Goal: Information Seeking & Learning: Learn about a topic

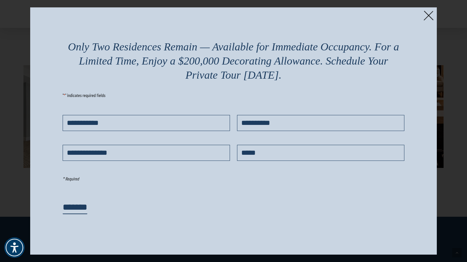
scroll to position [1318, 0]
click at [426, 16] on img at bounding box center [429, 16] width 10 height 10
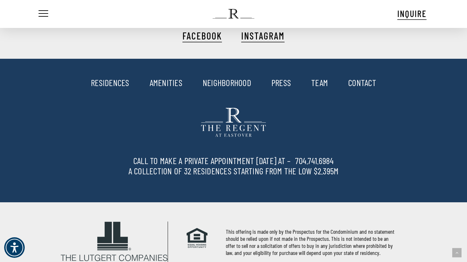
scroll to position [1458, 0]
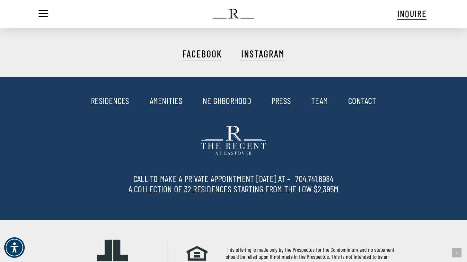
click at [112, 99] on link "RESIDENCES" at bounding box center [110, 100] width 39 height 11
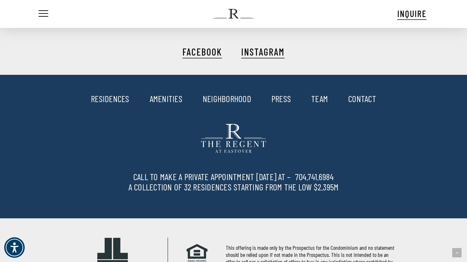
click at [223, 101] on link "NEIGHBORHOOD" at bounding box center [227, 98] width 49 height 11
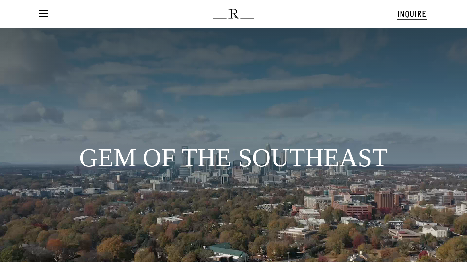
scroll to position [14, 0]
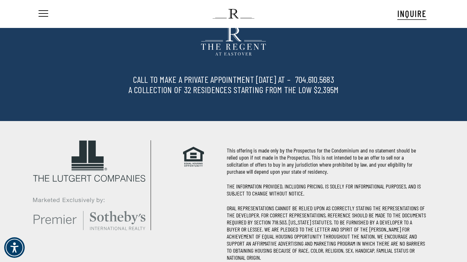
click at [234, 12] on img at bounding box center [233, 14] width 41 height 10
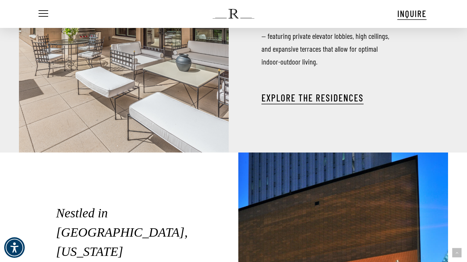
scroll to position [898, 0]
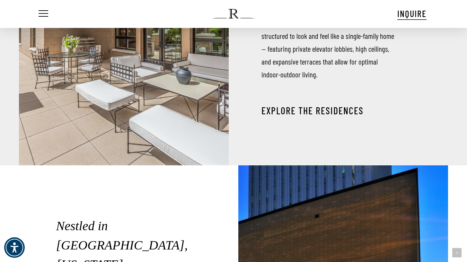
click at [294, 107] on link "EXPLORE THE RESIDENCES" at bounding box center [313, 111] width 102 height 12
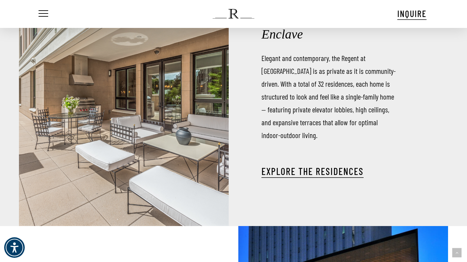
scroll to position [836, 0]
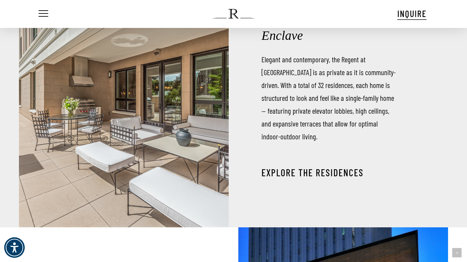
click at [291, 167] on link "EXPLORE THE RESIDENCES" at bounding box center [313, 173] width 102 height 12
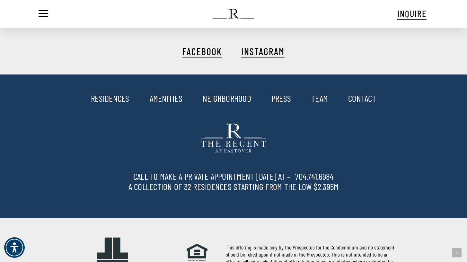
scroll to position [1467, 0]
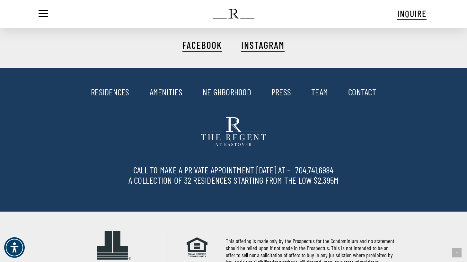
click at [117, 93] on link "RESIDENCES" at bounding box center [110, 91] width 39 height 11
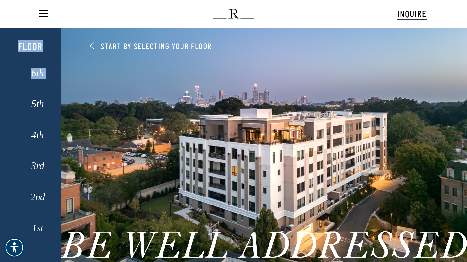
click at [14, 69] on div "1st 2nd 3rd 4th 5th 6th Floor" at bounding box center [30, 157] width 42 height 239
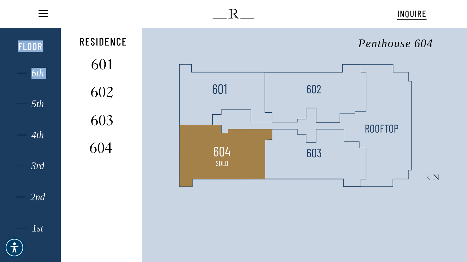
click at [222, 155] on img at bounding box center [222, 151] width 17 height 17
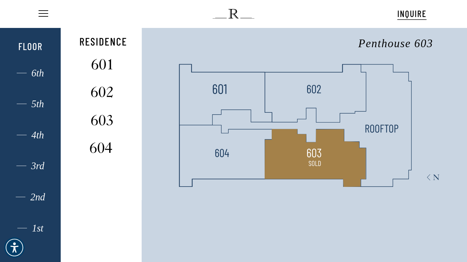
click at [305, 161] on polygon at bounding box center [315, 158] width 101 height 58
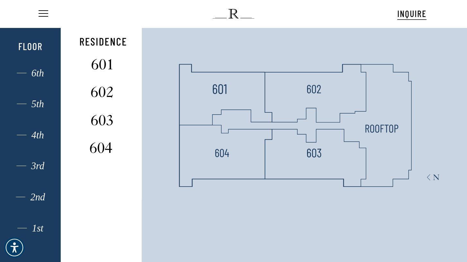
click at [390, 137] on icon at bounding box center [264, 113] width 407 height 174
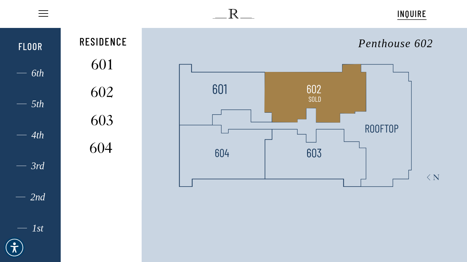
click at [344, 96] on polygon at bounding box center [315, 93] width 102 height 58
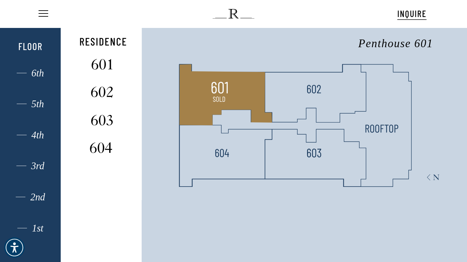
click at [221, 91] on img at bounding box center [219, 88] width 17 height 17
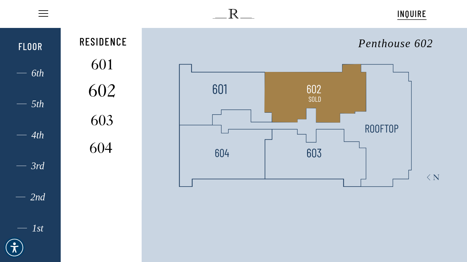
click at [111, 94] on img at bounding box center [102, 90] width 43 height 17
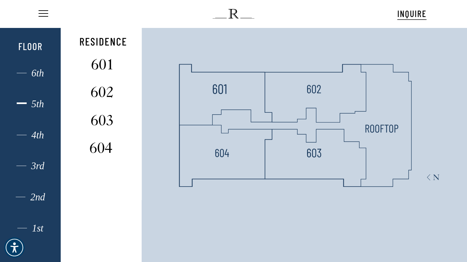
click at [31, 104] on div "5th" at bounding box center [30, 104] width 42 height 8
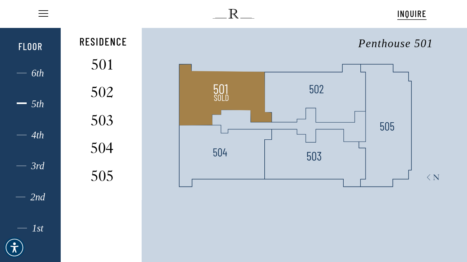
click at [216, 93] on img at bounding box center [221, 97] width 17 height 17
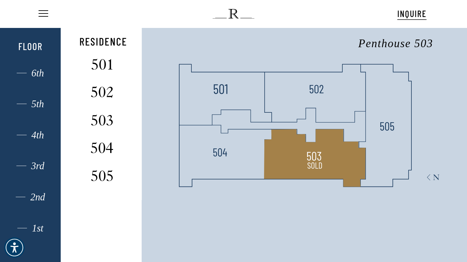
click at [320, 166] on img at bounding box center [314, 165] width 17 height 17
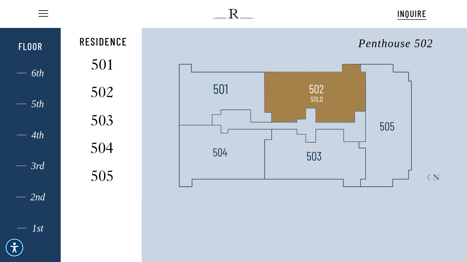
click at [327, 117] on polygon at bounding box center [315, 93] width 101 height 58
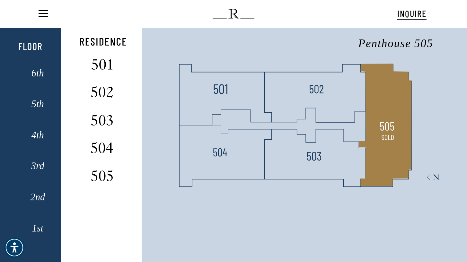
click at [379, 130] on polygon at bounding box center [385, 125] width 53 height 123
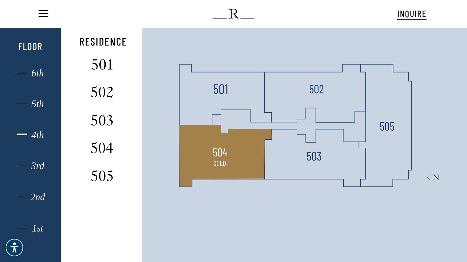
click at [41, 137] on div "4th" at bounding box center [30, 135] width 42 height 8
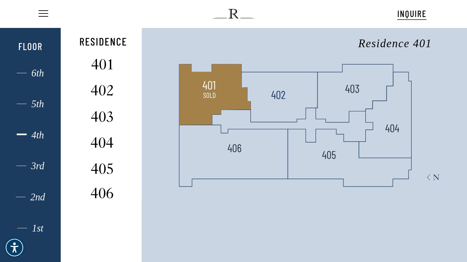
click at [206, 102] on img at bounding box center [209, 95] width 14 height 14
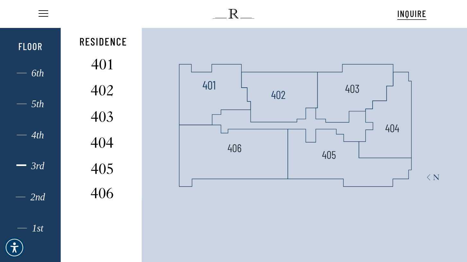
click at [32, 170] on div "3rd" at bounding box center [30, 166] width 42 height 8
click at [31, 198] on div "2nd" at bounding box center [30, 197] width 42 height 8
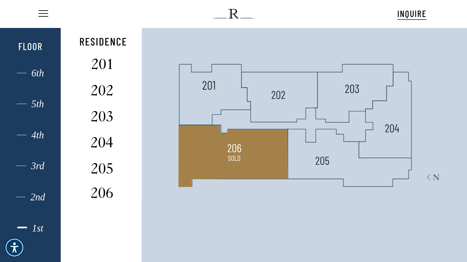
click at [37, 232] on div "1st" at bounding box center [30, 228] width 42 height 8
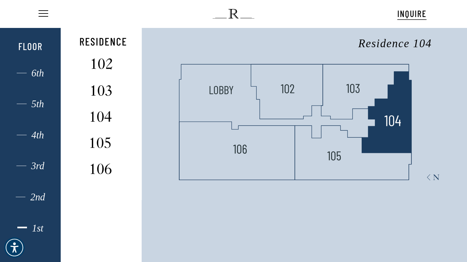
click at [398, 123] on img at bounding box center [392, 120] width 17 height 17
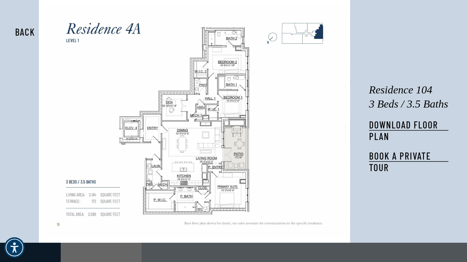
click at [180, 151] on img at bounding box center [195, 122] width 302 height 234
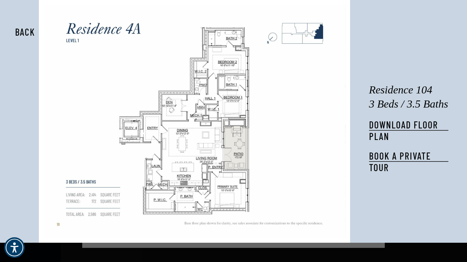
click at [218, 117] on img at bounding box center [195, 122] width 302 height 234
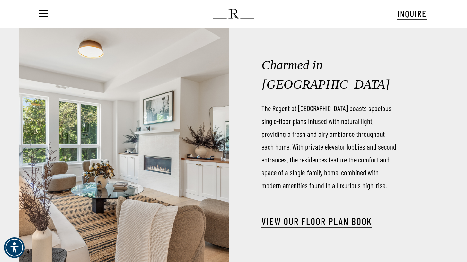
click at [44, 8] on ul "Menu" at bounding box center [42, 14] width 11 height 28
click at [44, 12] on span "Navigation Menu" at bounding box center [43, 13] width 7 height 9
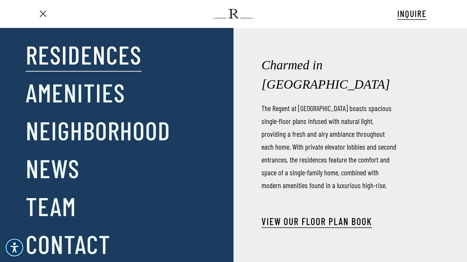
scroll to position [13, 0]
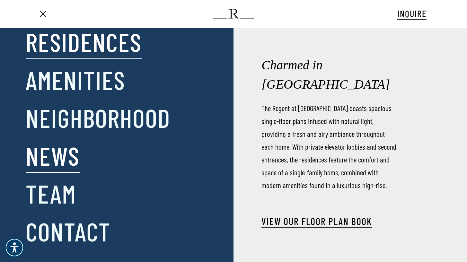
click at [67, 157] on link "News" at bounding box center [53, 155] width 54 height 33
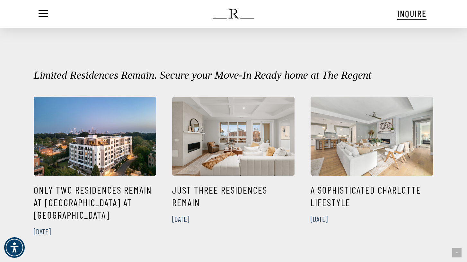
scroll to position [236, 0]
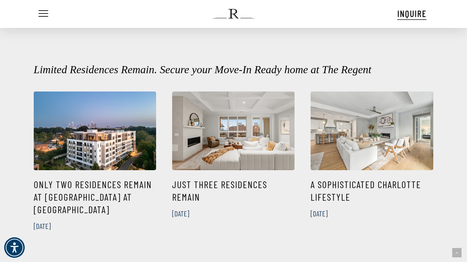
click at [116, 197] on link "Only Two Residences Remain at The Regent at Eastover" at bounding box center [95, 205] width 122 height 70
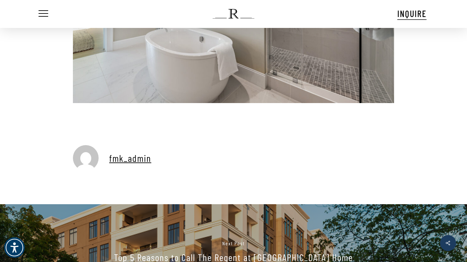
scroll to position [3137, 0]
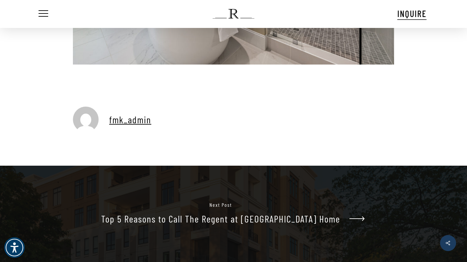
click at [340, 220] on link "Top 5 Reasons to Call The Regent at Eastover Home" at bounding box center [233, 214] width 467 height 96
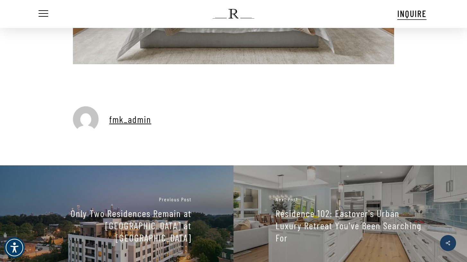
scroll to position [1371, 0]
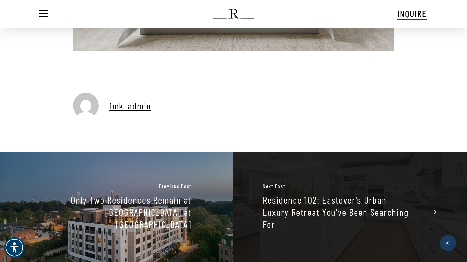
click at [347, 209] on link "Residence 102: Eastover's Urban Luxury Retreat You've Been Searching For" at bounding box center [351, 207] width 234 height 110
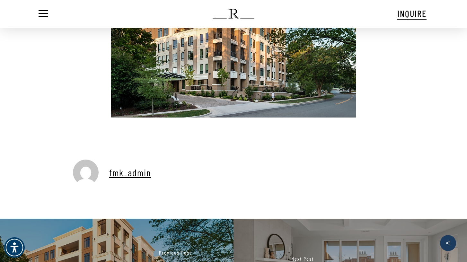
scroll to position [1540, 0]
